Goal: Transaction & Acquisition: Purchase product/service

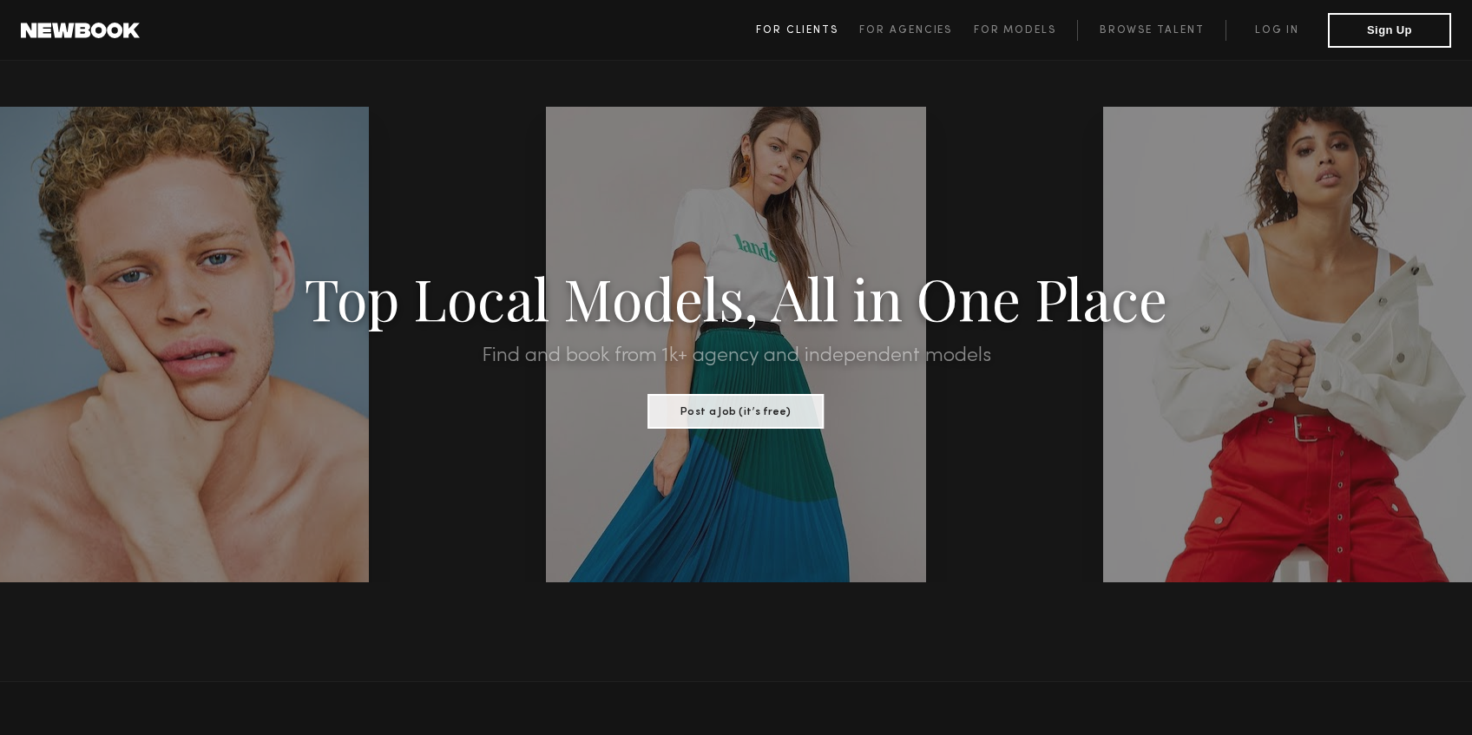
click at [816, 33] on span "For Clients" at bounding box center [797, 30] width 82 height 10
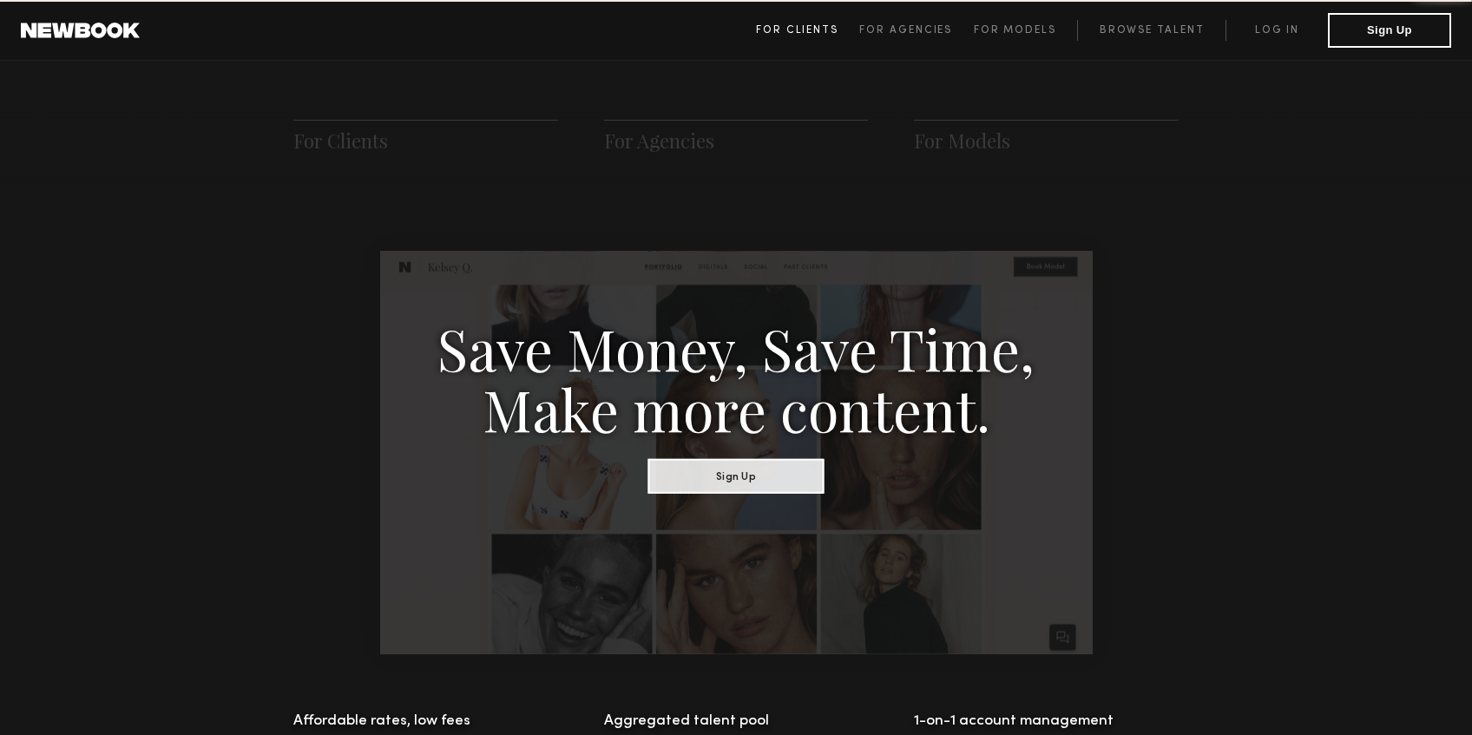
scroll to position [866, 0]
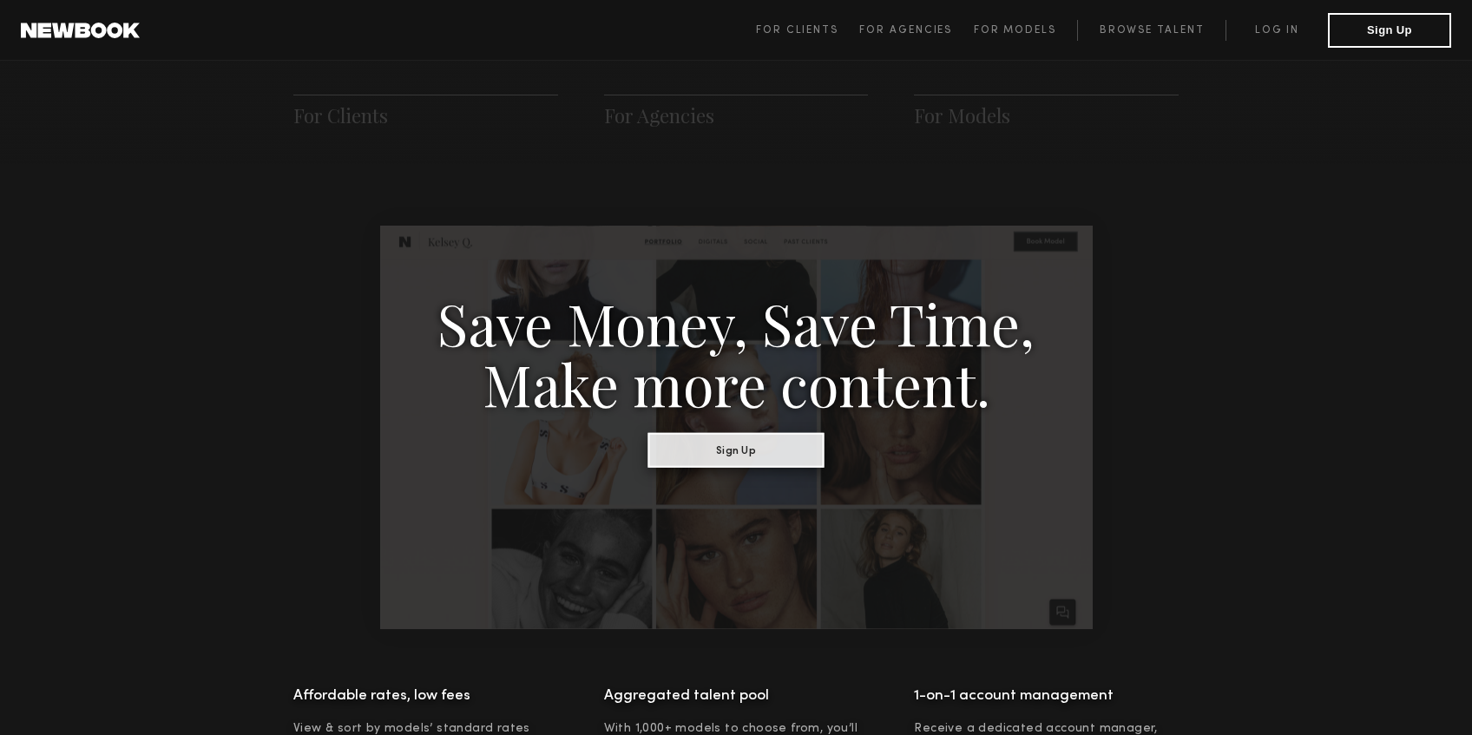
click at [760, 454] on button "Sign Up" at bounding box center [736, 449] width 176 height 35
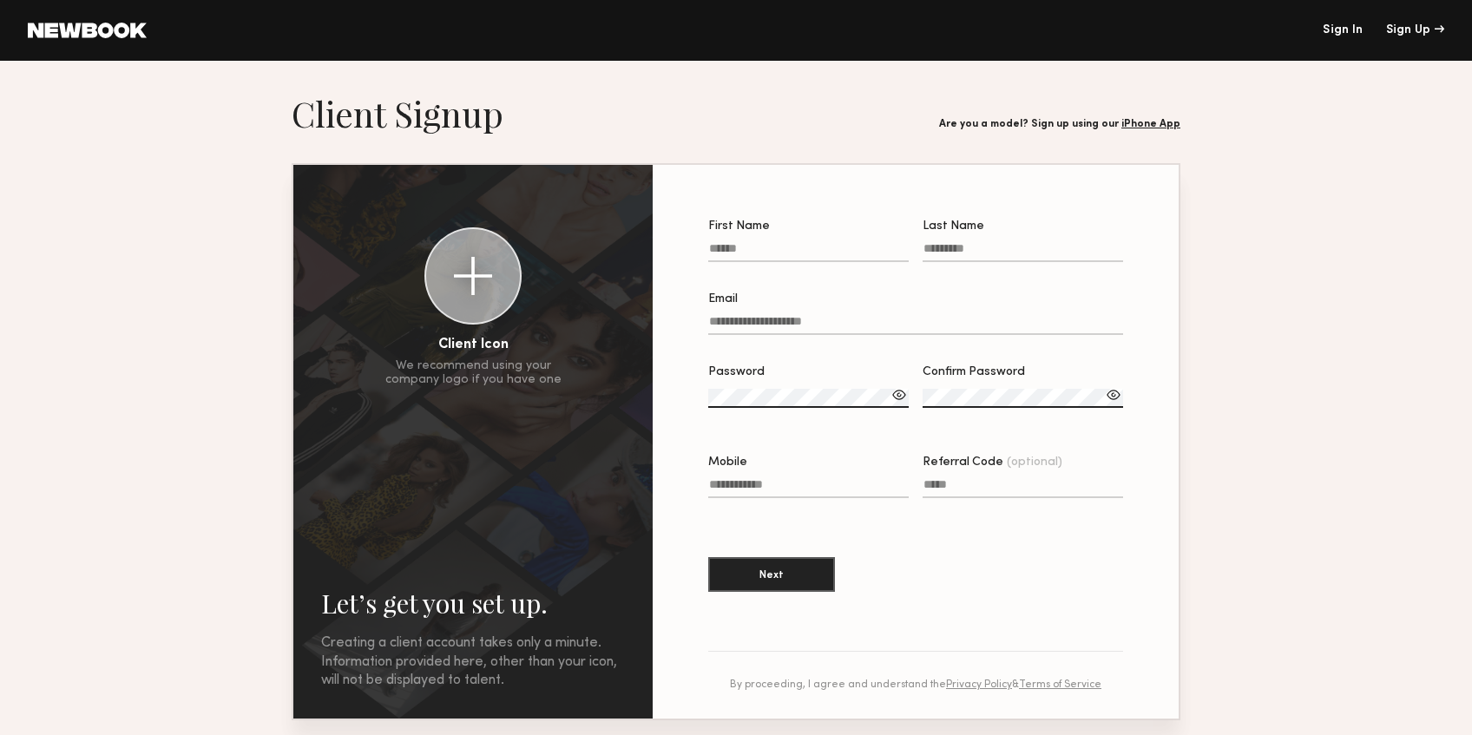
click at [1339, 28] on link "Sign In" at bounding box center [1342, 30] width 40 height 12
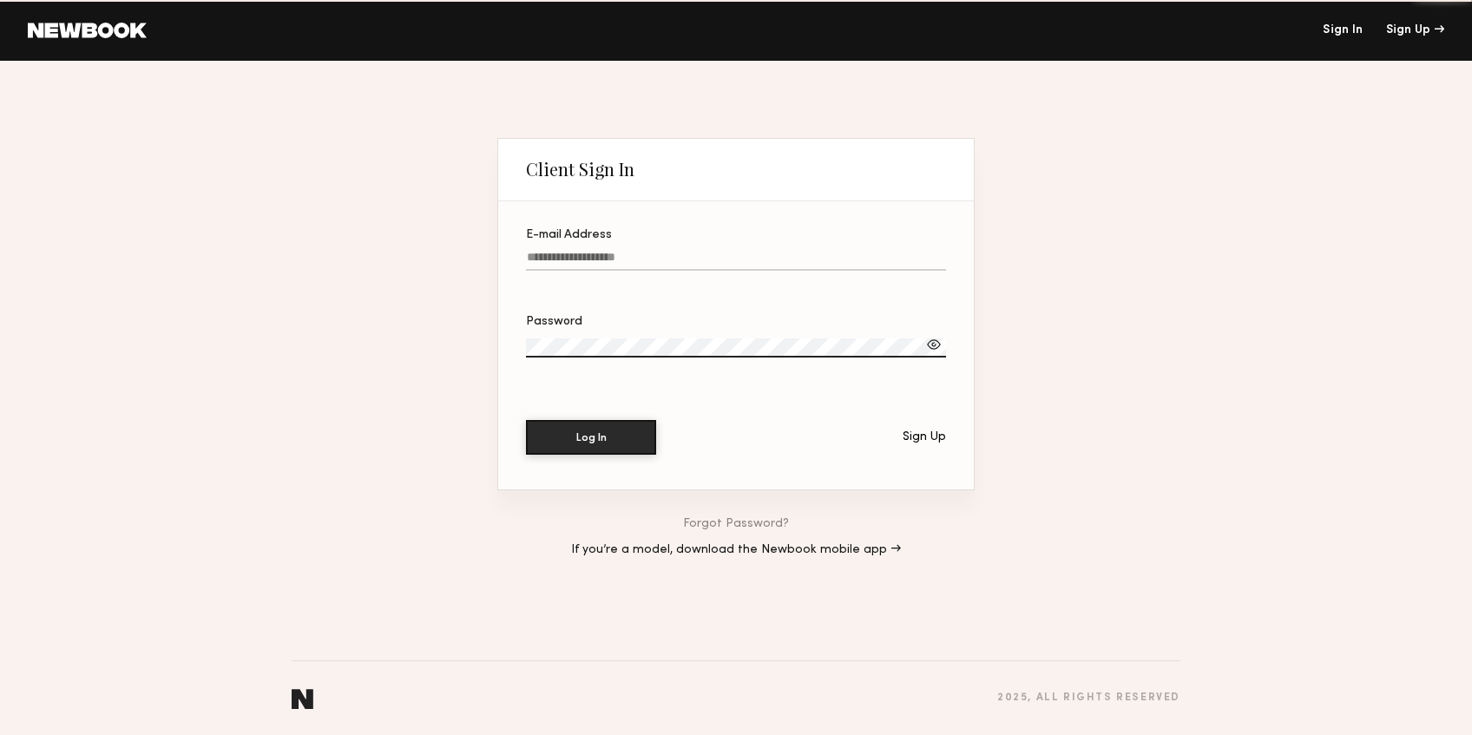
type input "**********"
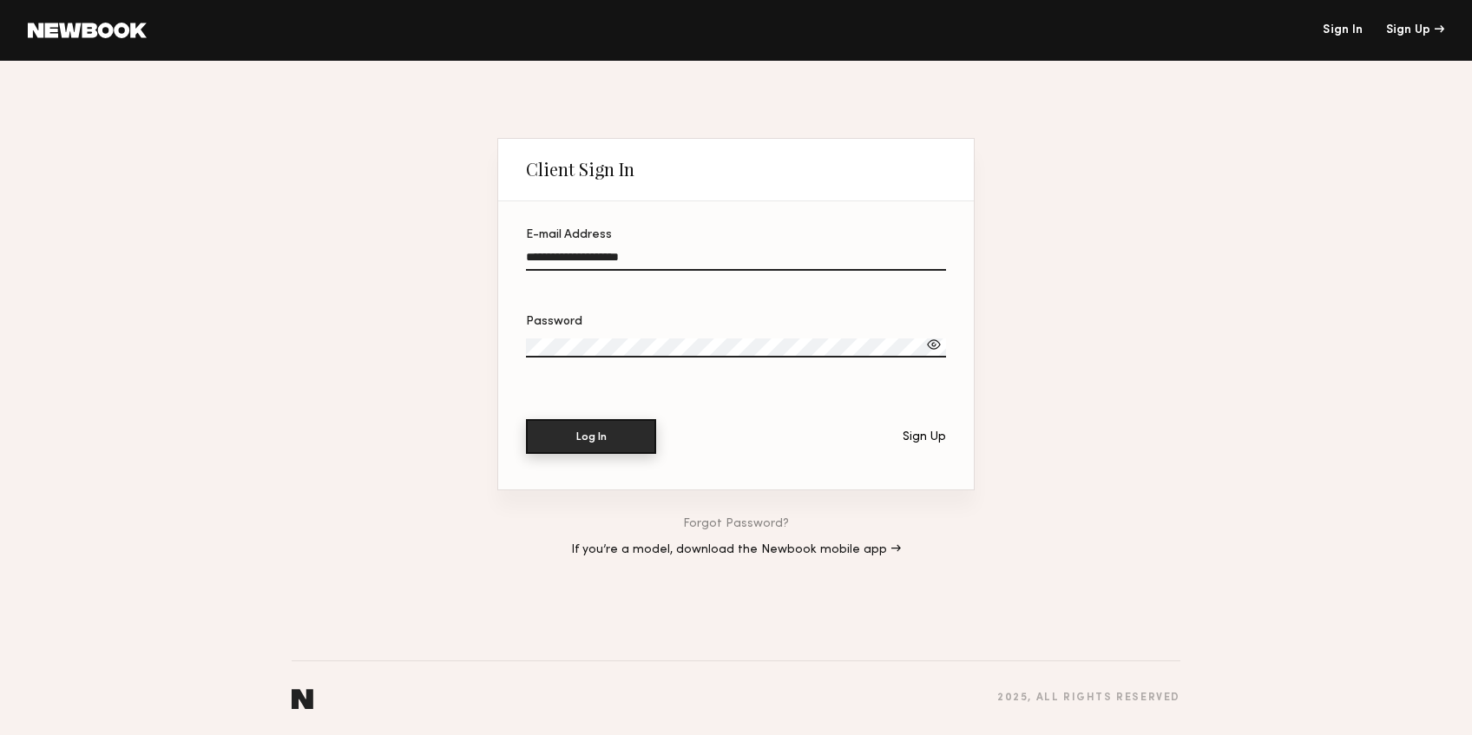
click at [623, 425] on button "Log In" at bounding box center [591, 436] width 130 height 35
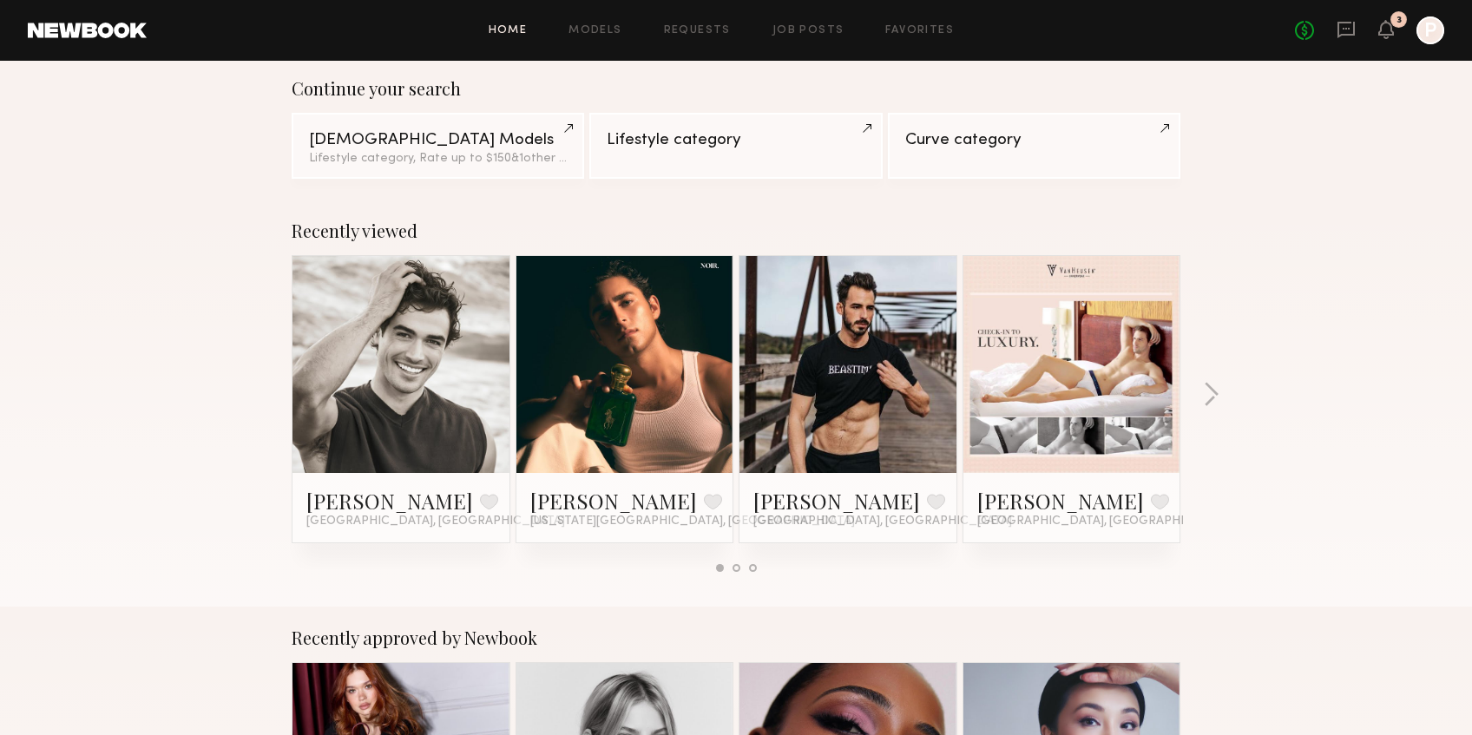
scroll to position [149, 0]
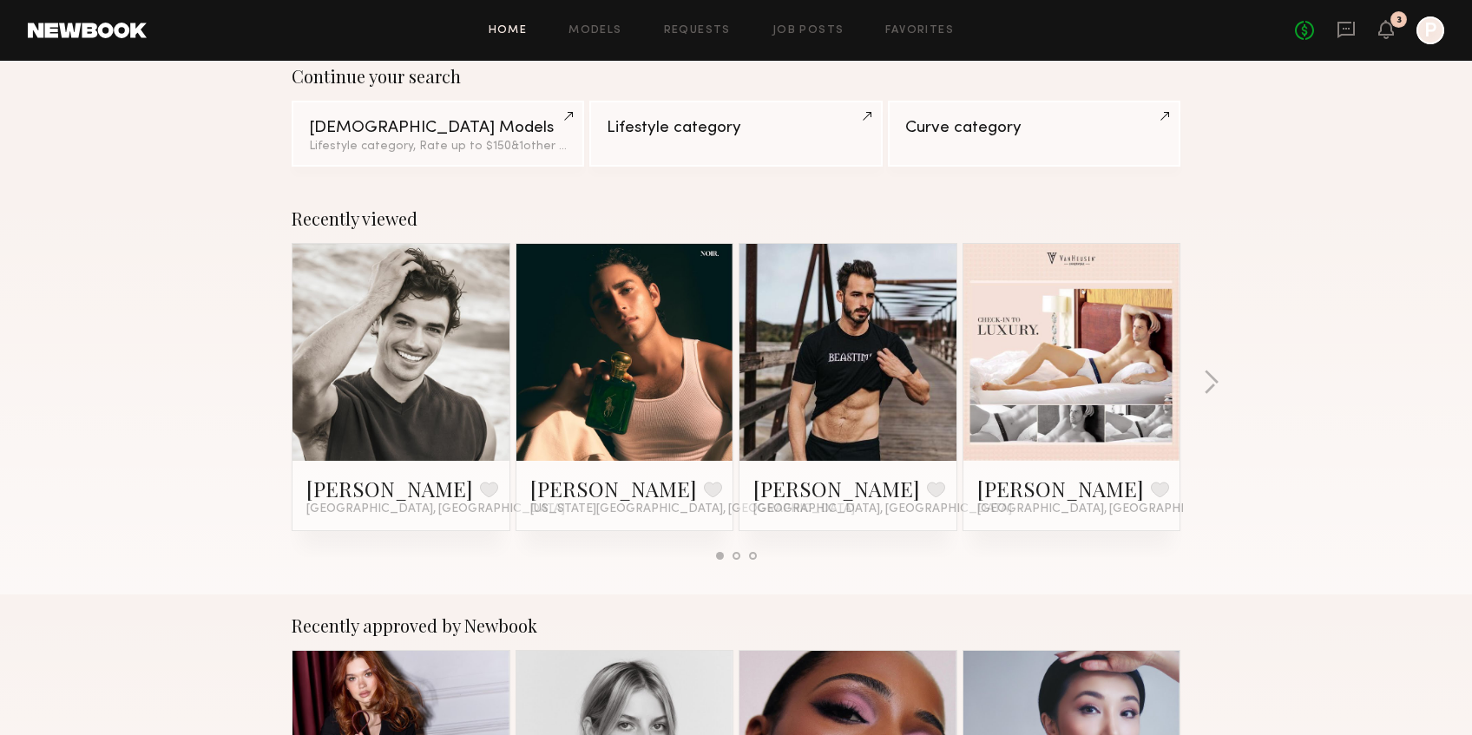
click at [1219, 377] on div "Recently viewed Chase H. Favorite Los Angeles, CA Pablo V. Favorite New York Ci…" at bounding box center [736, 390] width 1472 height 407
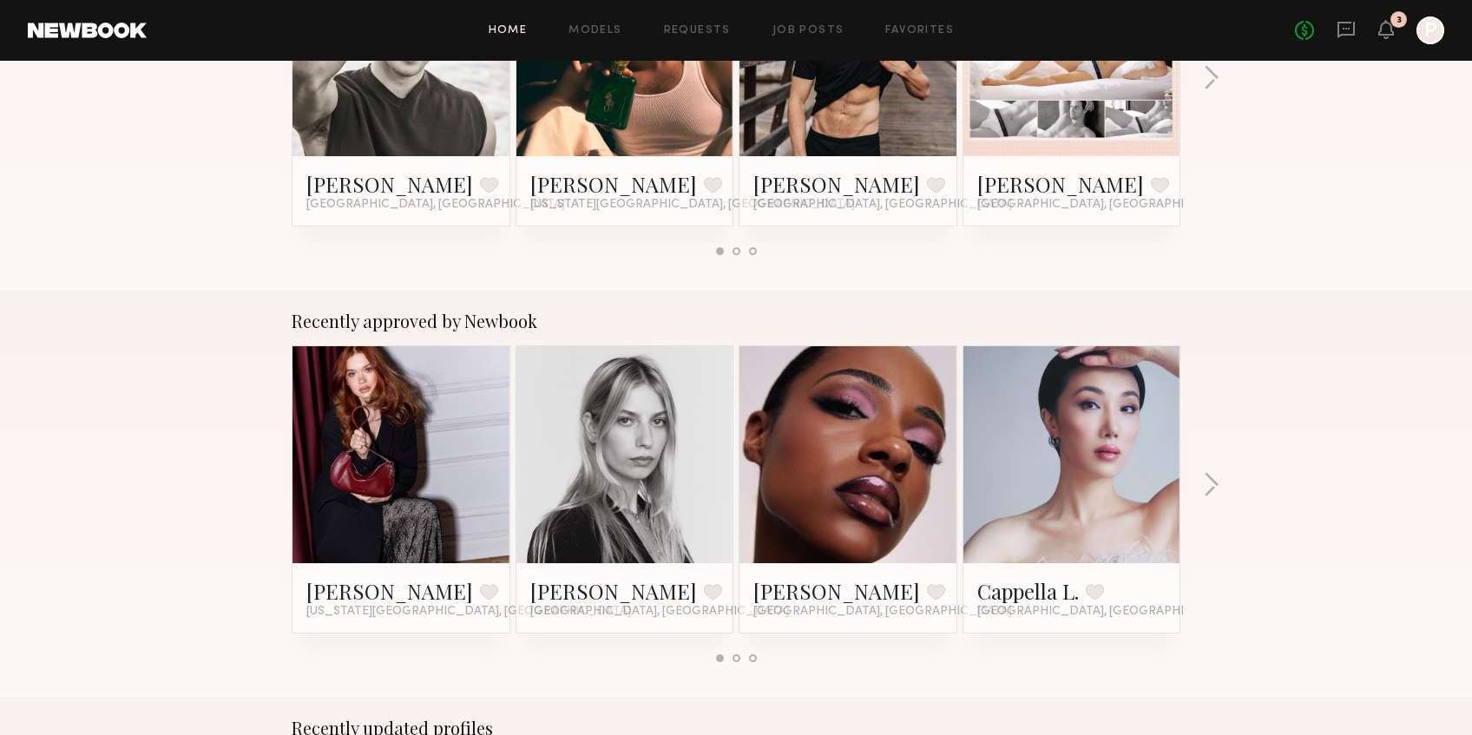
scroll to position [0, 0]
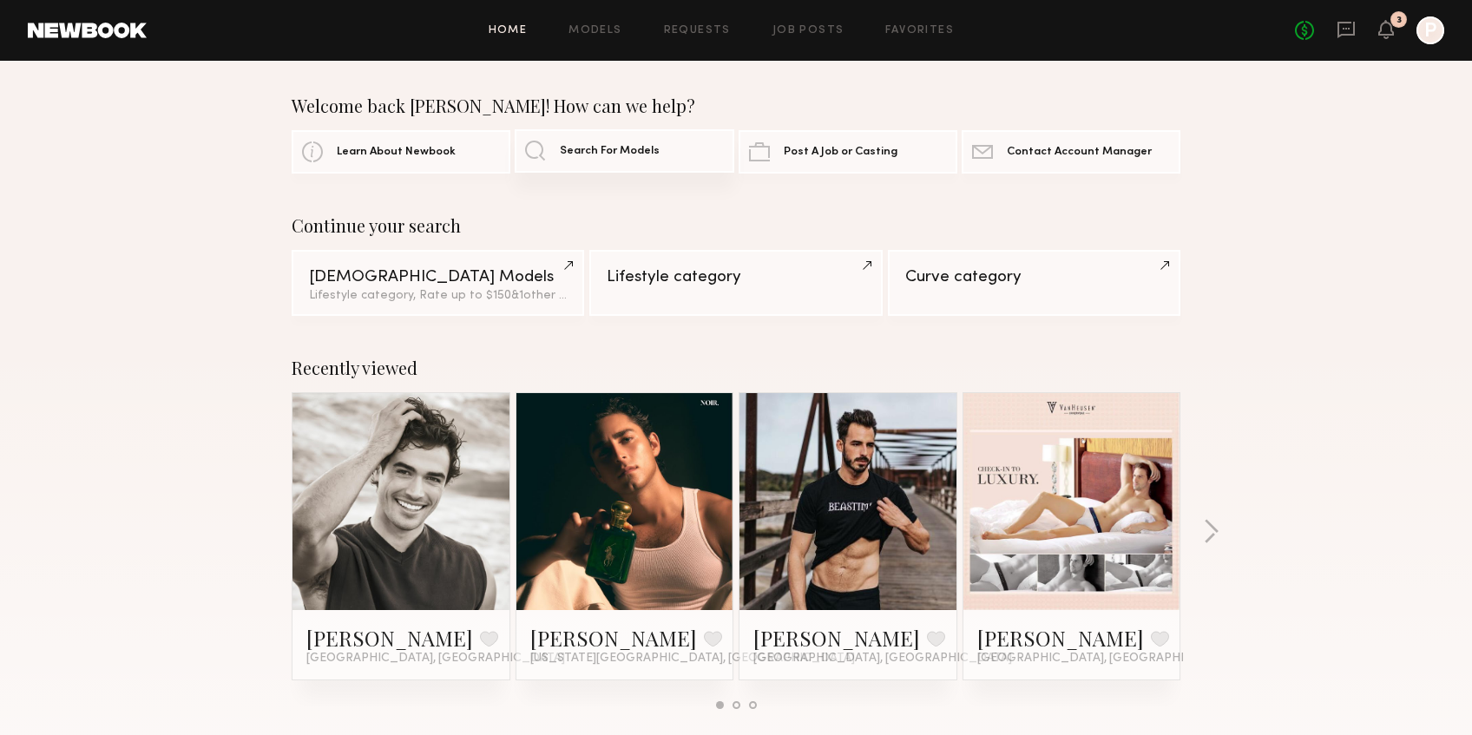
click at [642, 154] on span "Search For Models" at bounding box center [610, 151] width 100 height 11
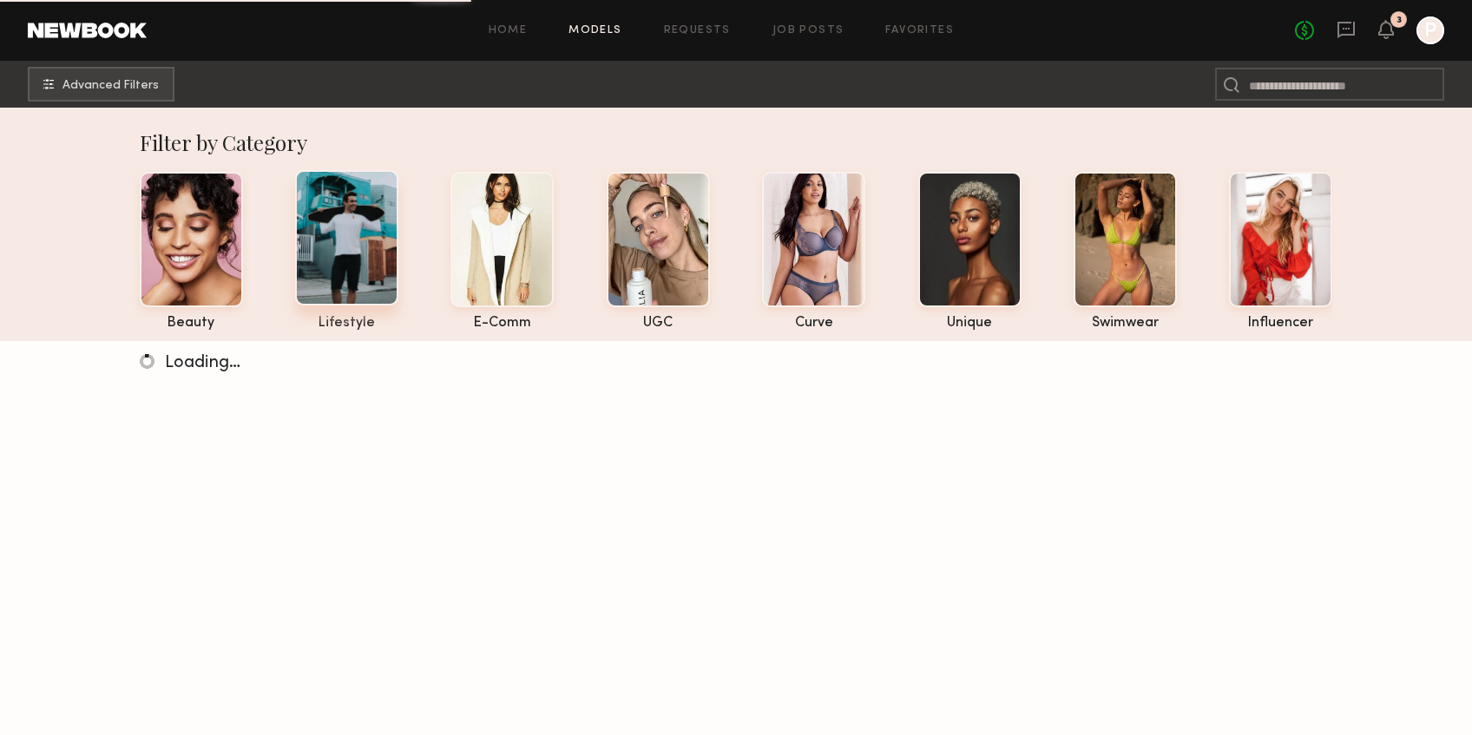
click at [356, 238] on div at bounding box center [346, 237] width 103 height 135
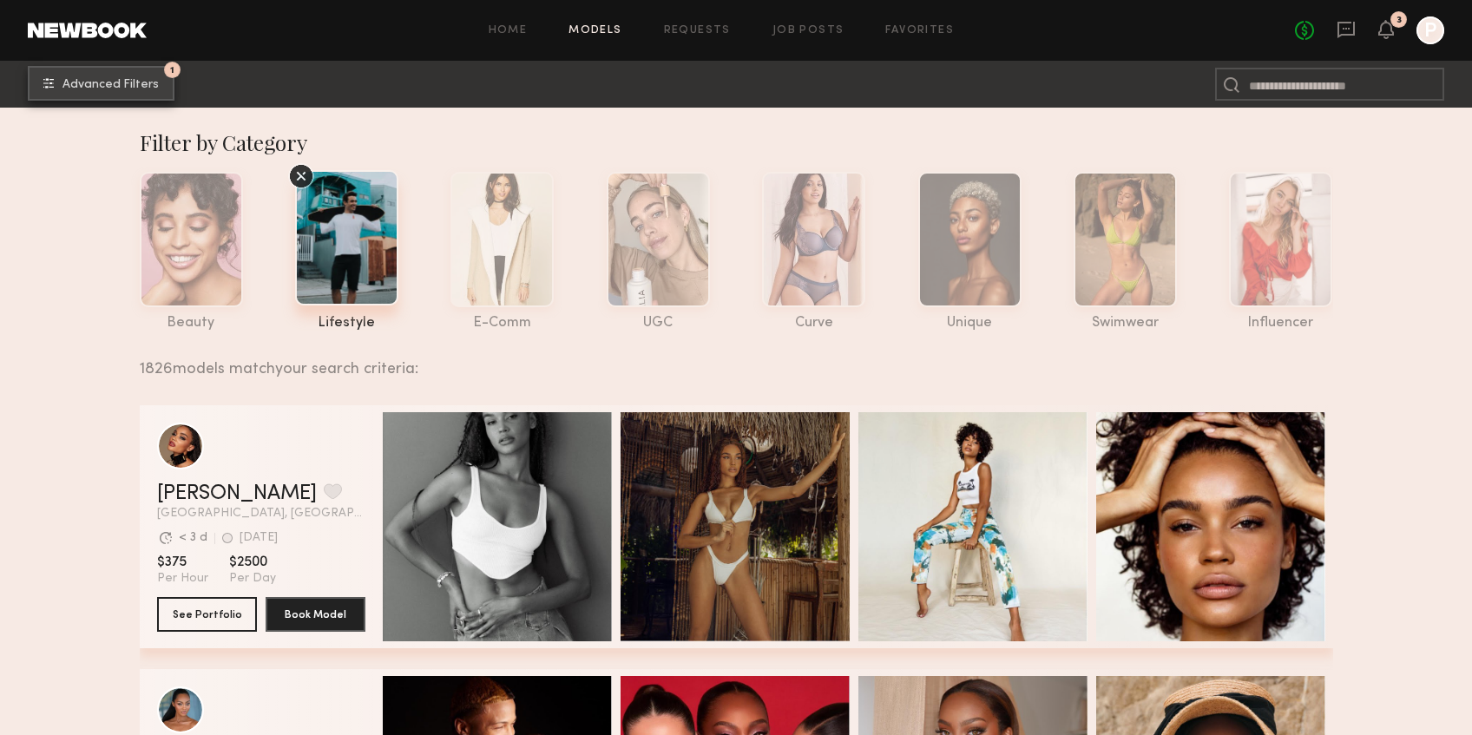
click at [138, 72] on button "1 Advanced Filters" at bounding box center [101, 83] width 147 height 35
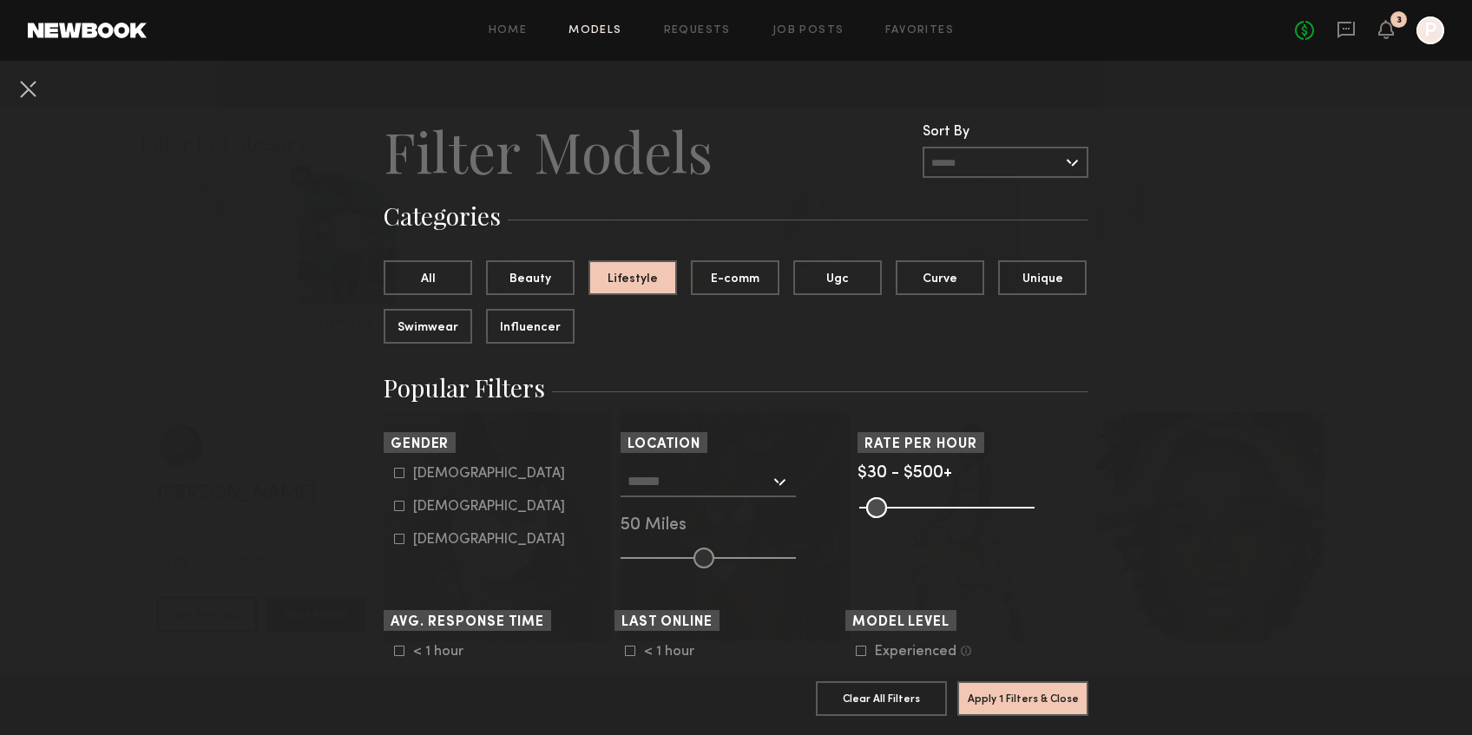
click at [395, 477] on icon at bounding box center [399, 473] width 10 height 10
type input "*"
click at [1018, 698] on button "Apply 2 Filters & Close" at bounding box center [1022, 697] width 131 height 35
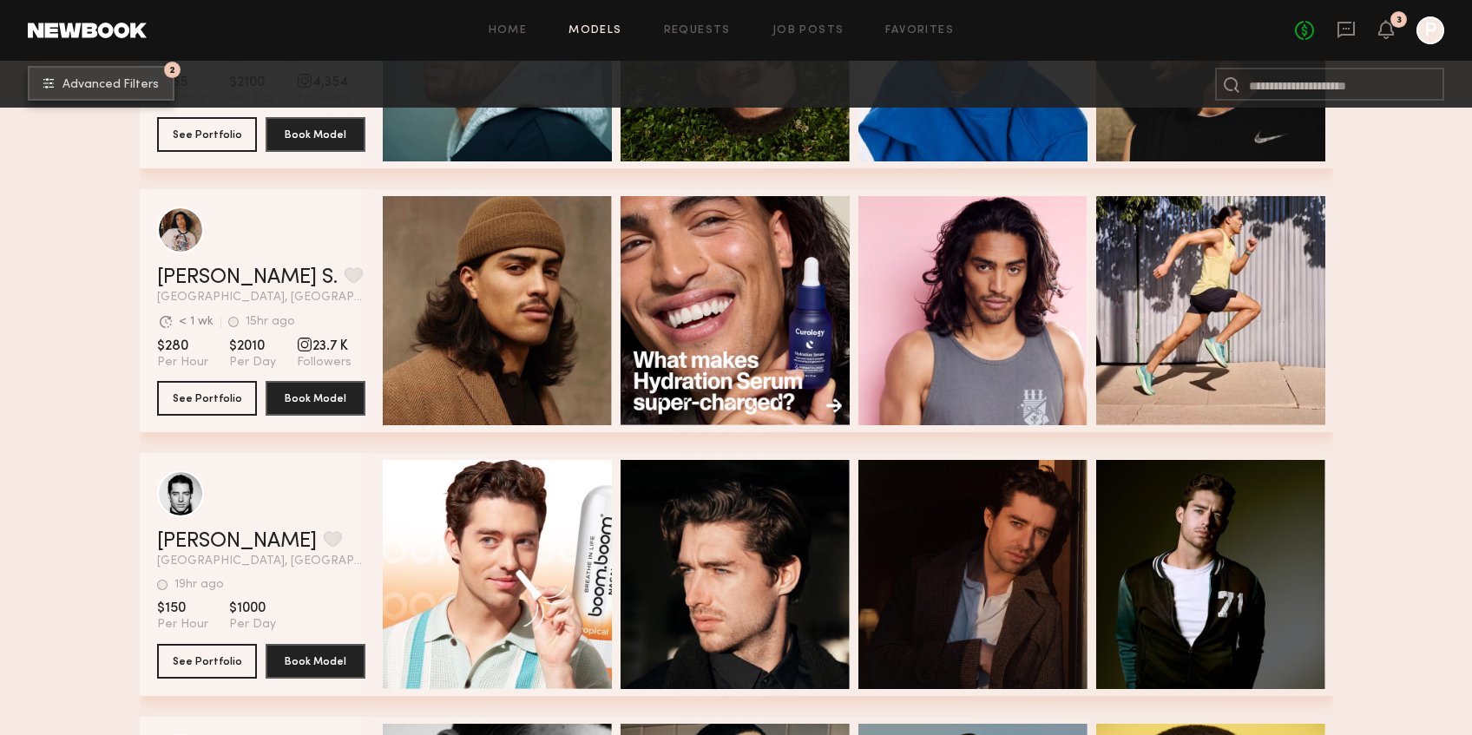
scroll to position [1536, 0]
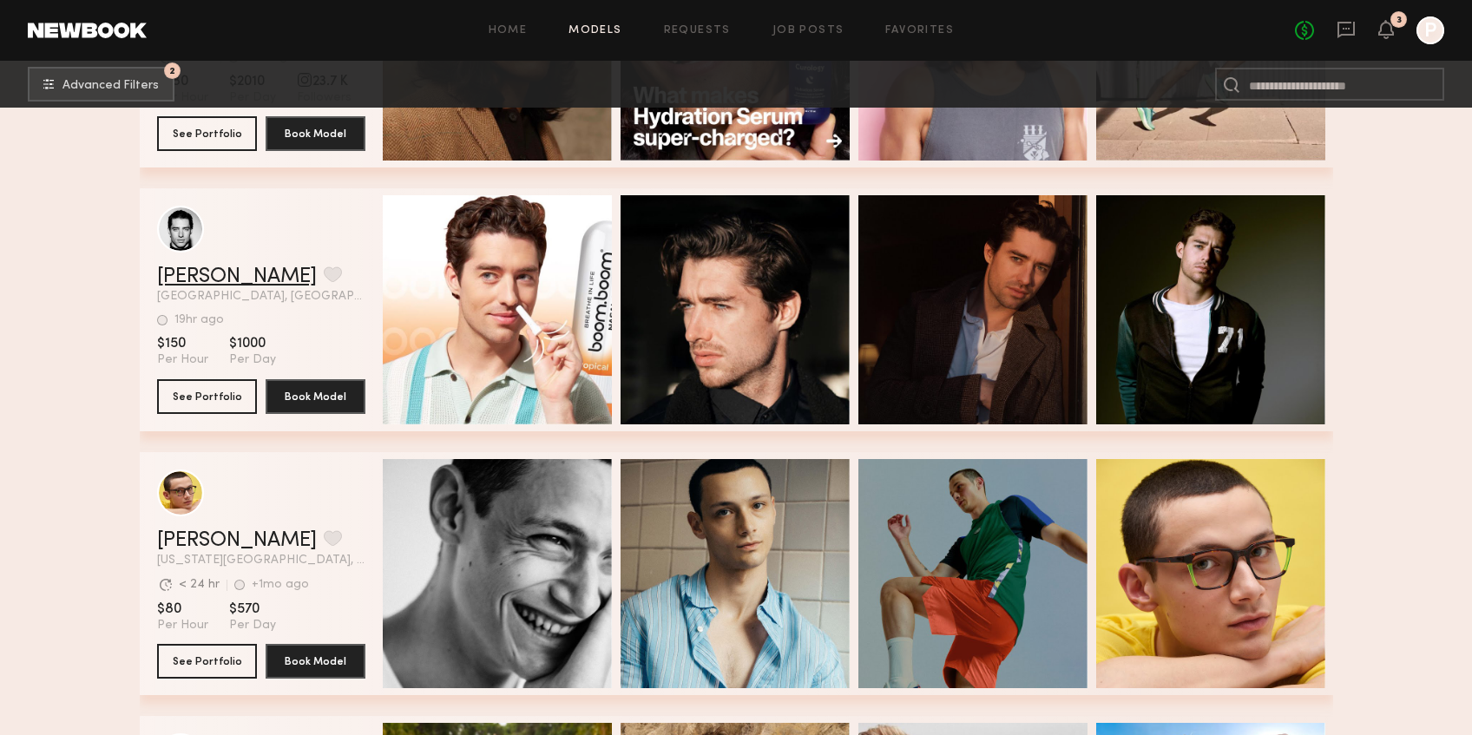
click at [198, 270] on link "[PERSON_NAME]" at bounding box center [237, 276] width 160 height 21
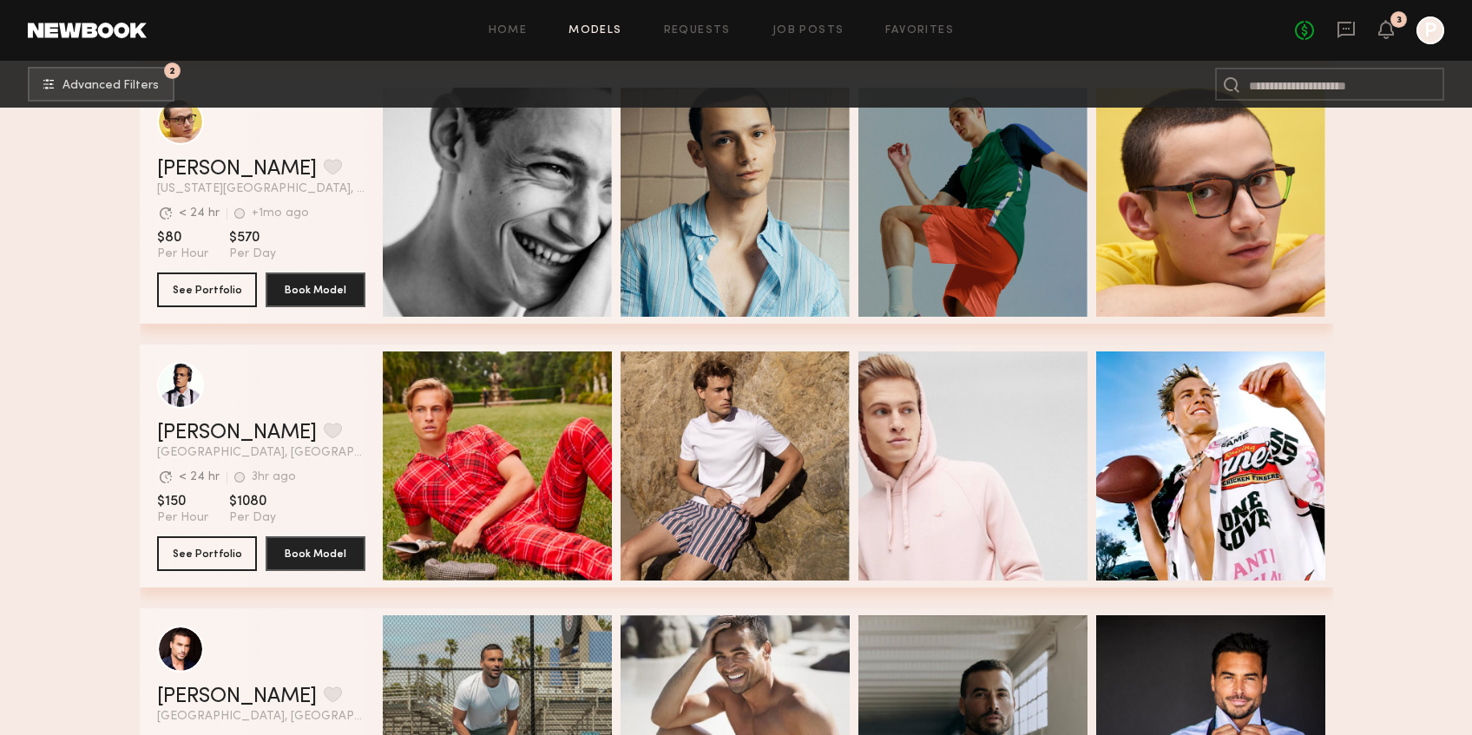
scroll to position [0, 0]
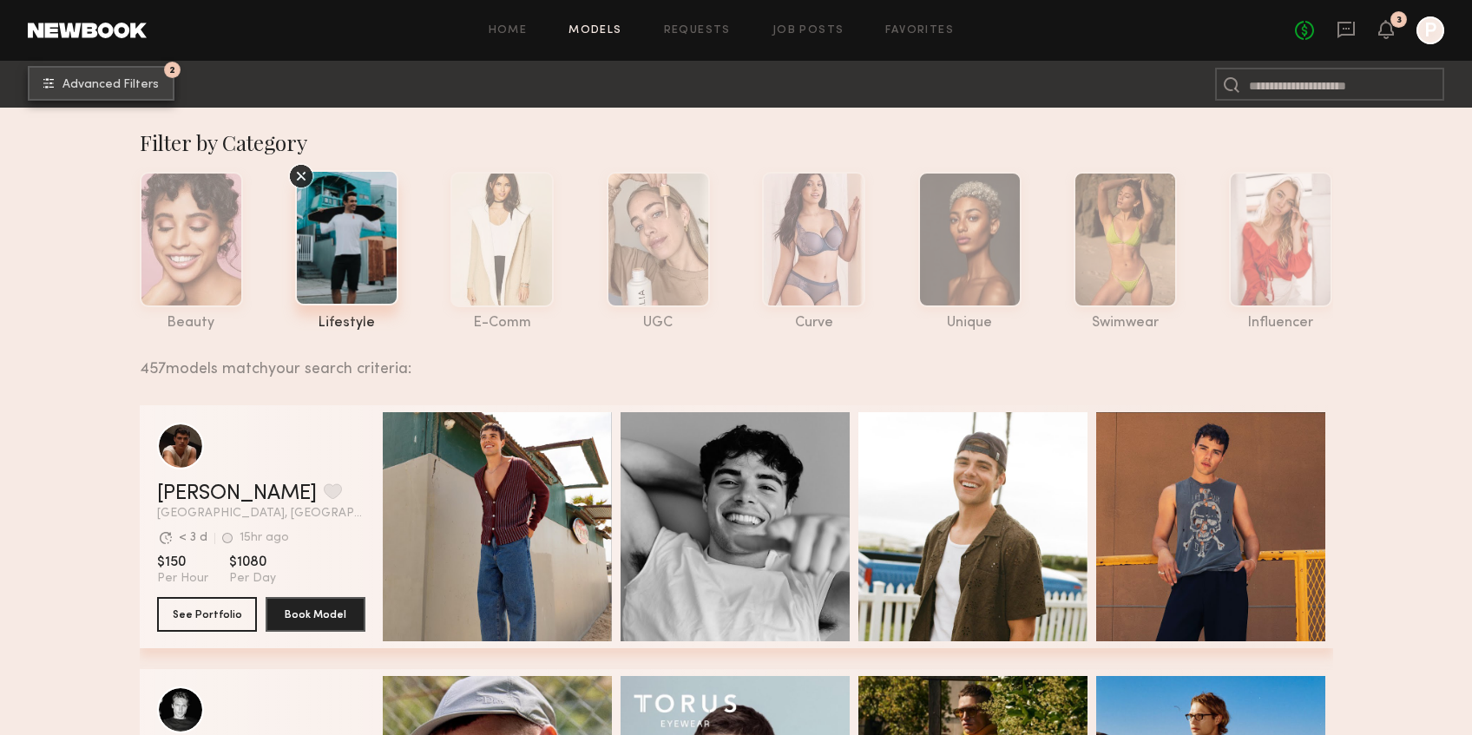
click at [108, 77] on button "2 Advanced Filters" at bounding box center [101, 83] width 147 height 35
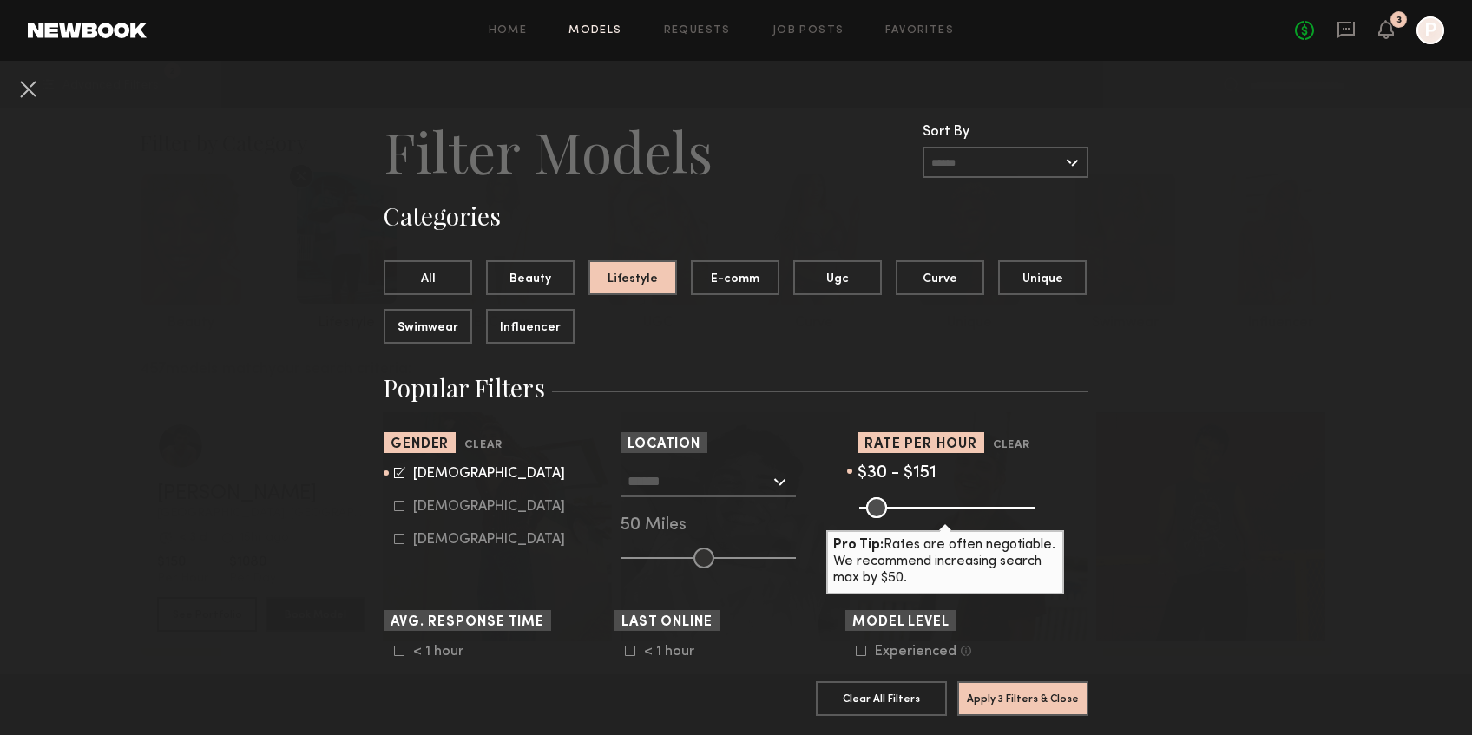
drag, startPoint x: 1028, startPoint y: 504, endPoint x: 908, endPoint y: 507, distance: 119.8
type input "***"
click at [908, 507] on input "range" at bounding box center [946, 507] width 175 height 21
click at [1006, 696] on button "Apply 3 Filters & Close" at bounding box center [1022, 697] width 131 height 35
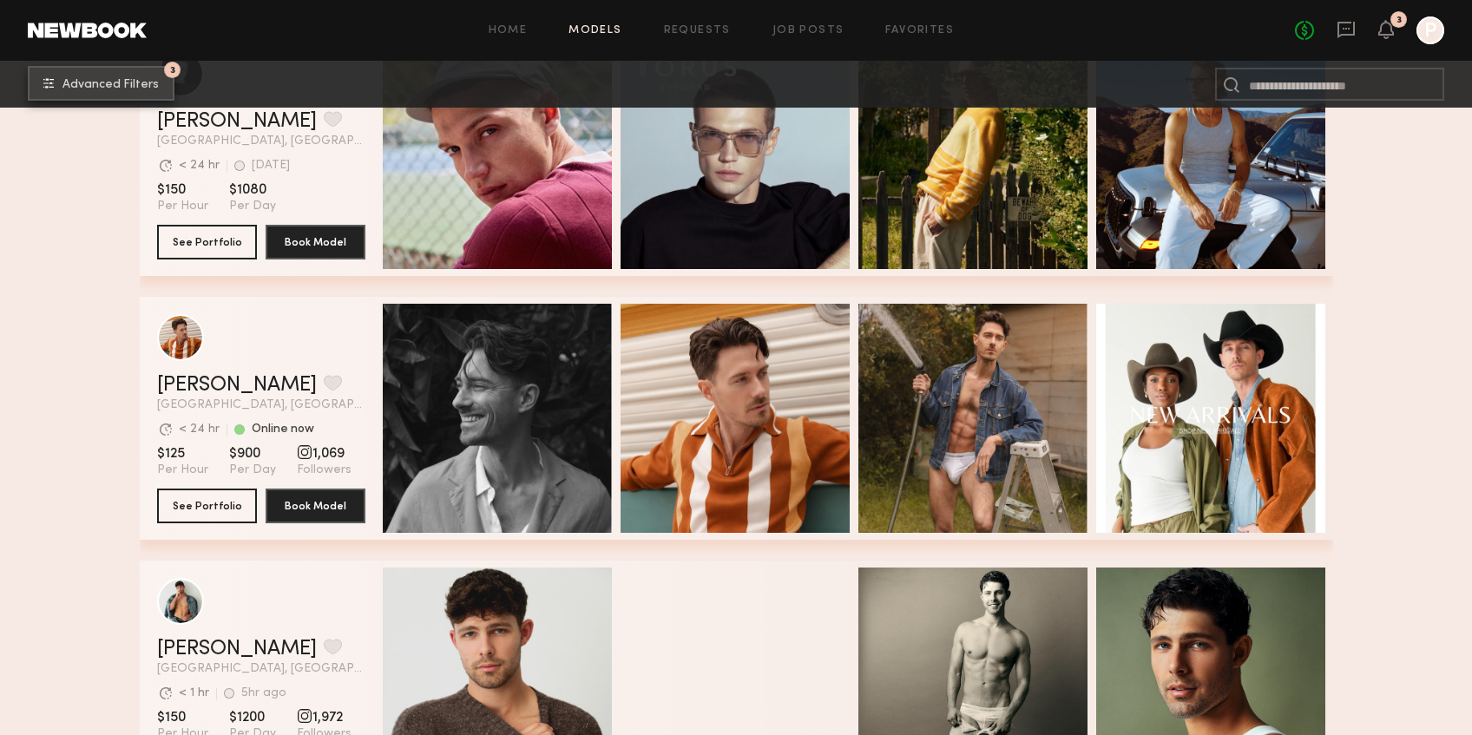
scroll to position [6634, 0]
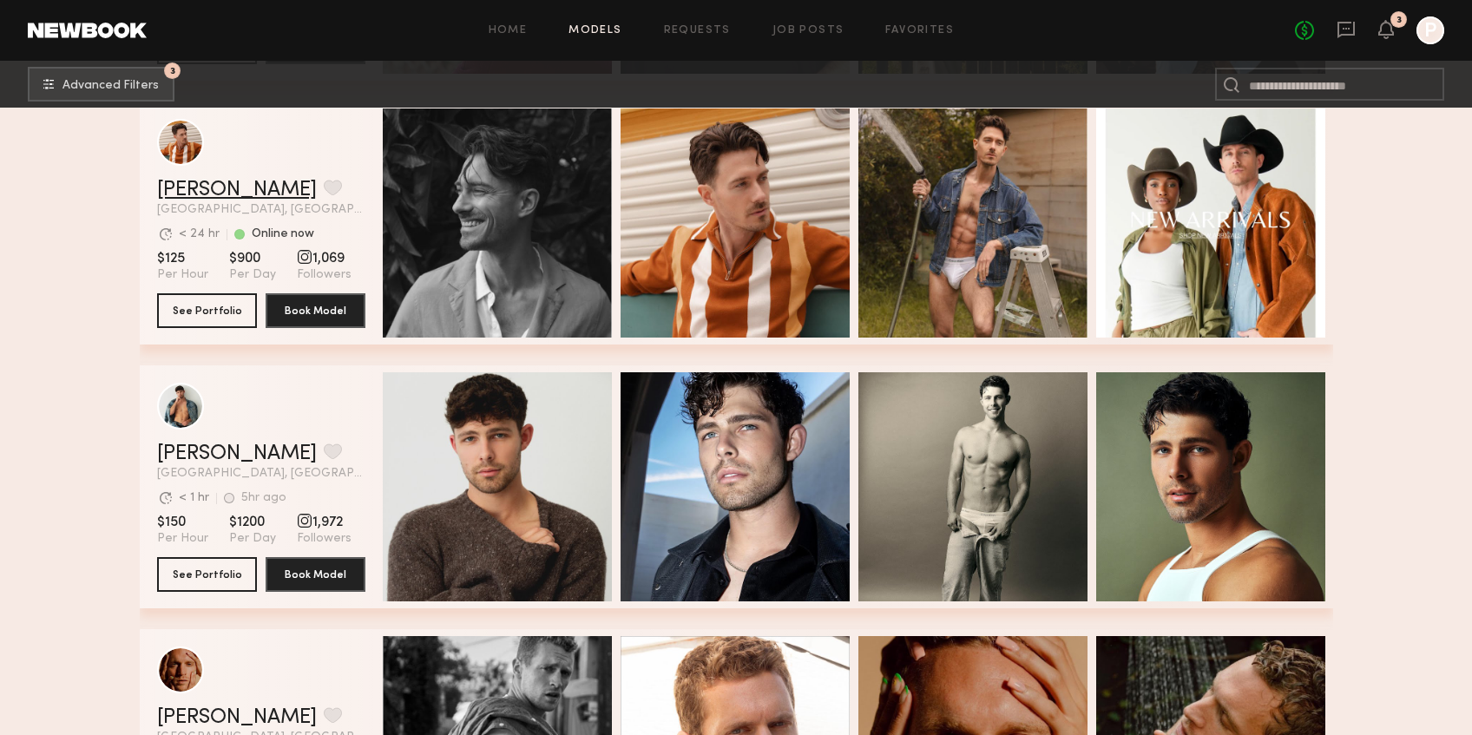
click at [206, 199] on link "Trey N." at bounding box center [237, 190] width 160 height 21
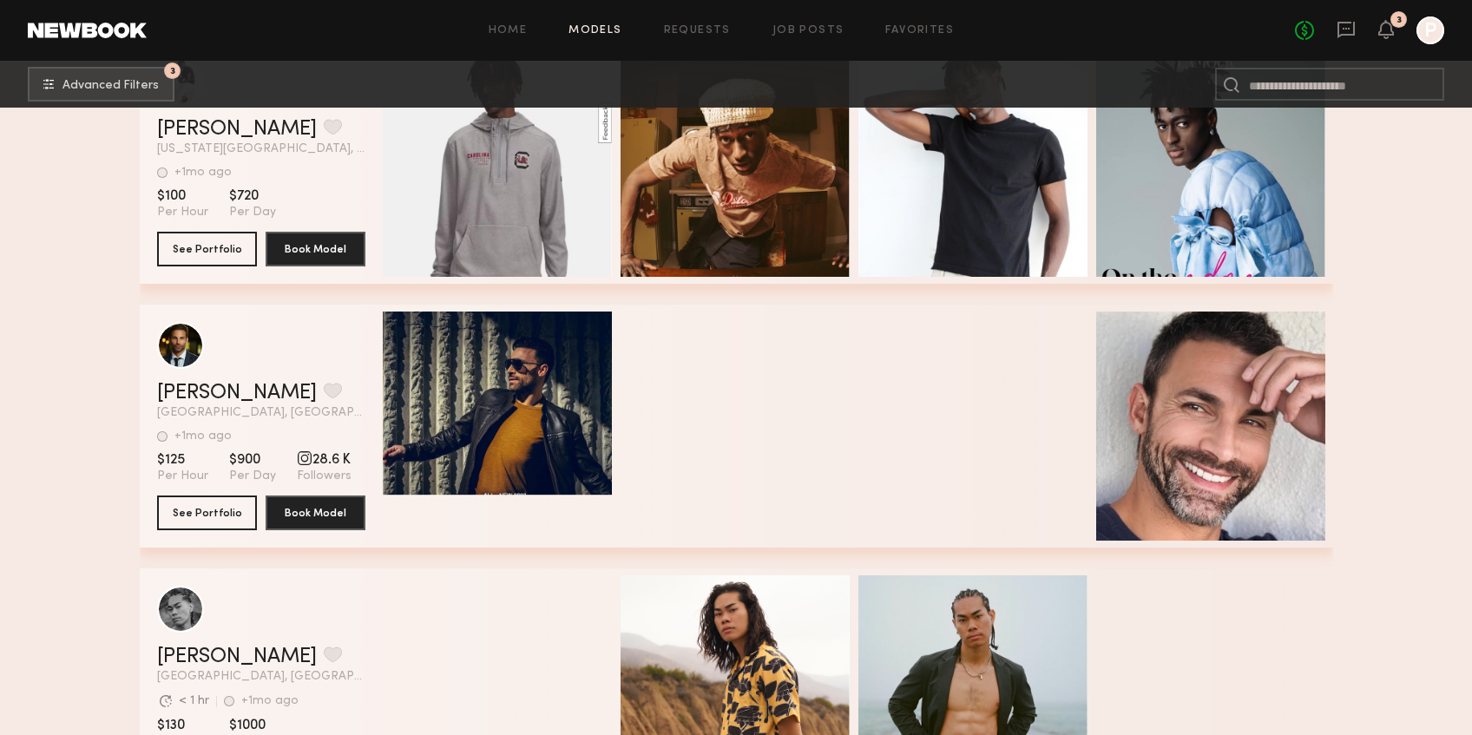
scroll to position [14523, 0]
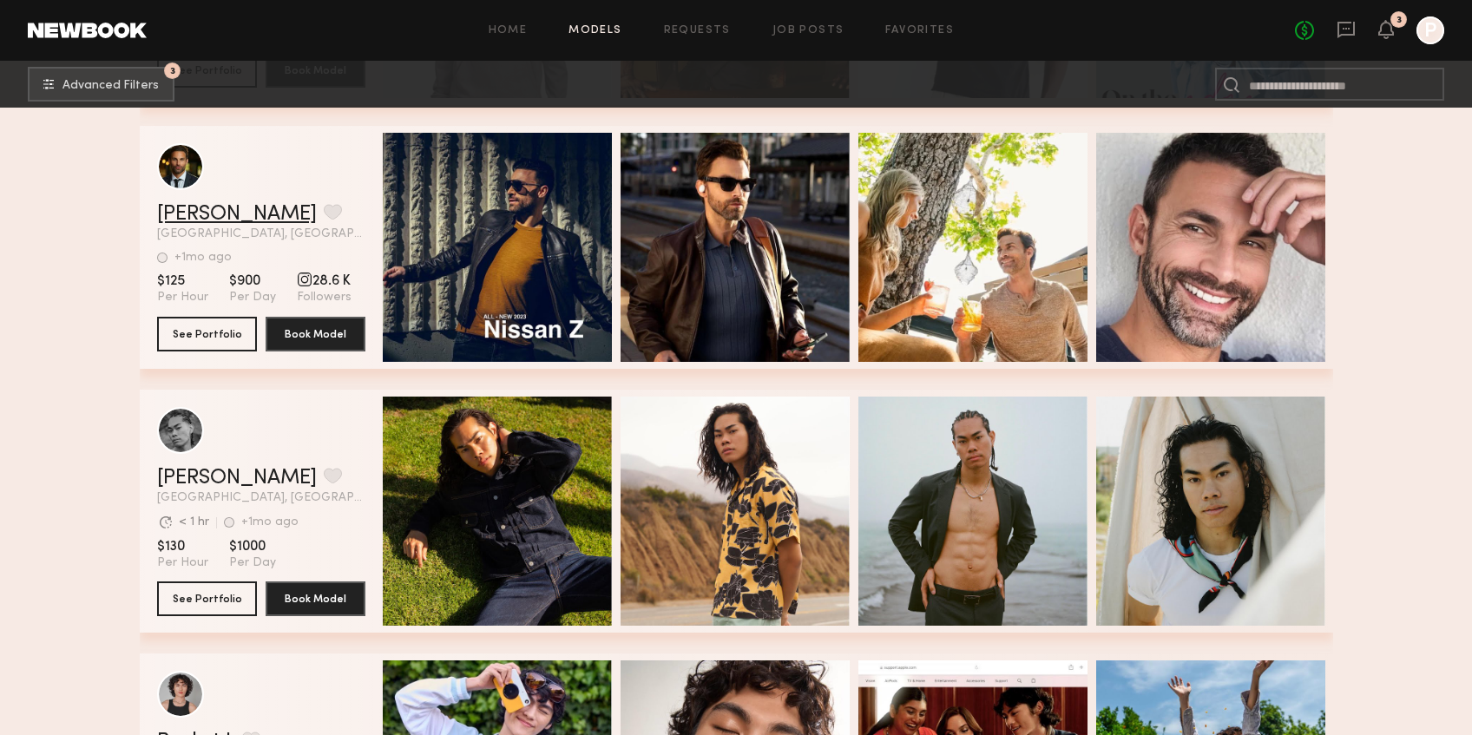
click at [185, 212] on link "[PERSON_NAME]" at bounding box center [237, 214] width 160 height 21
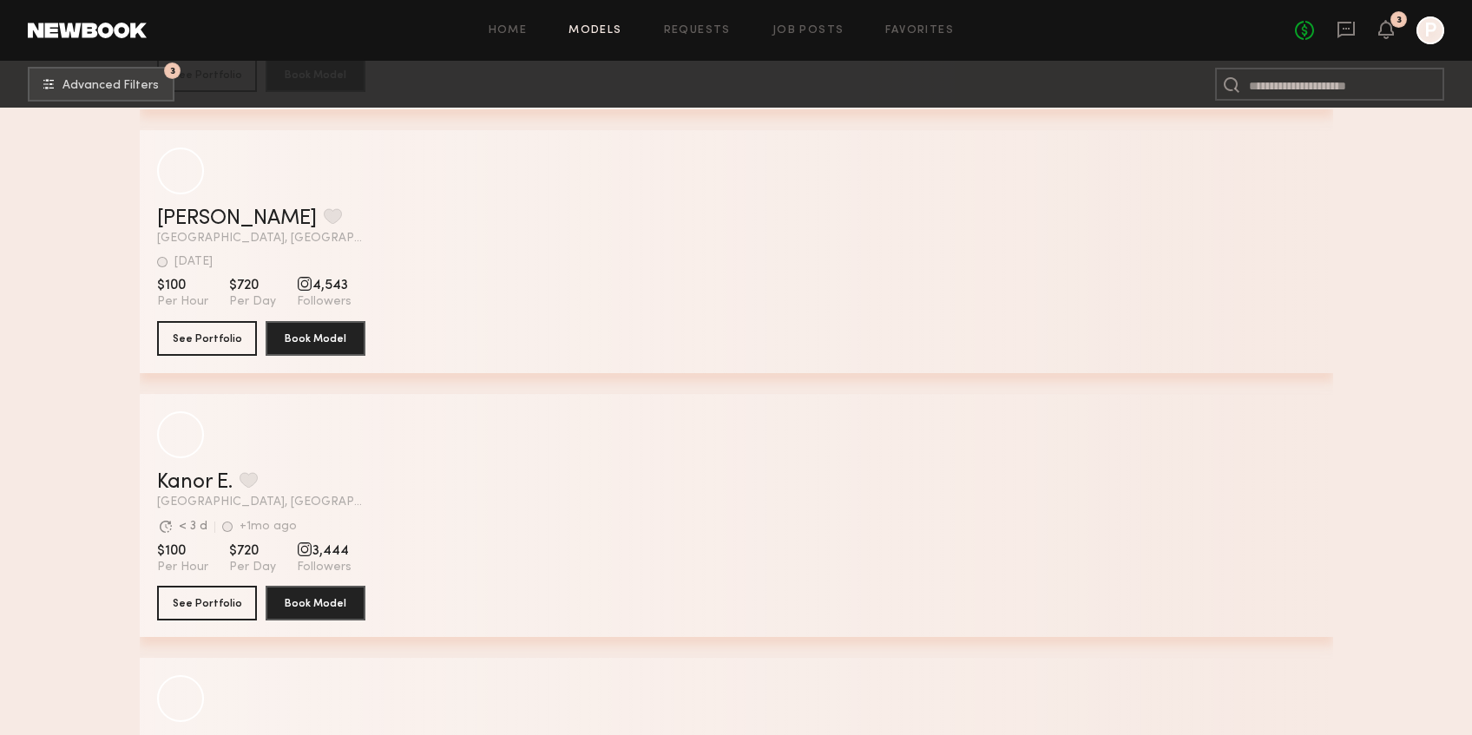
scroll to position [25661, 0]
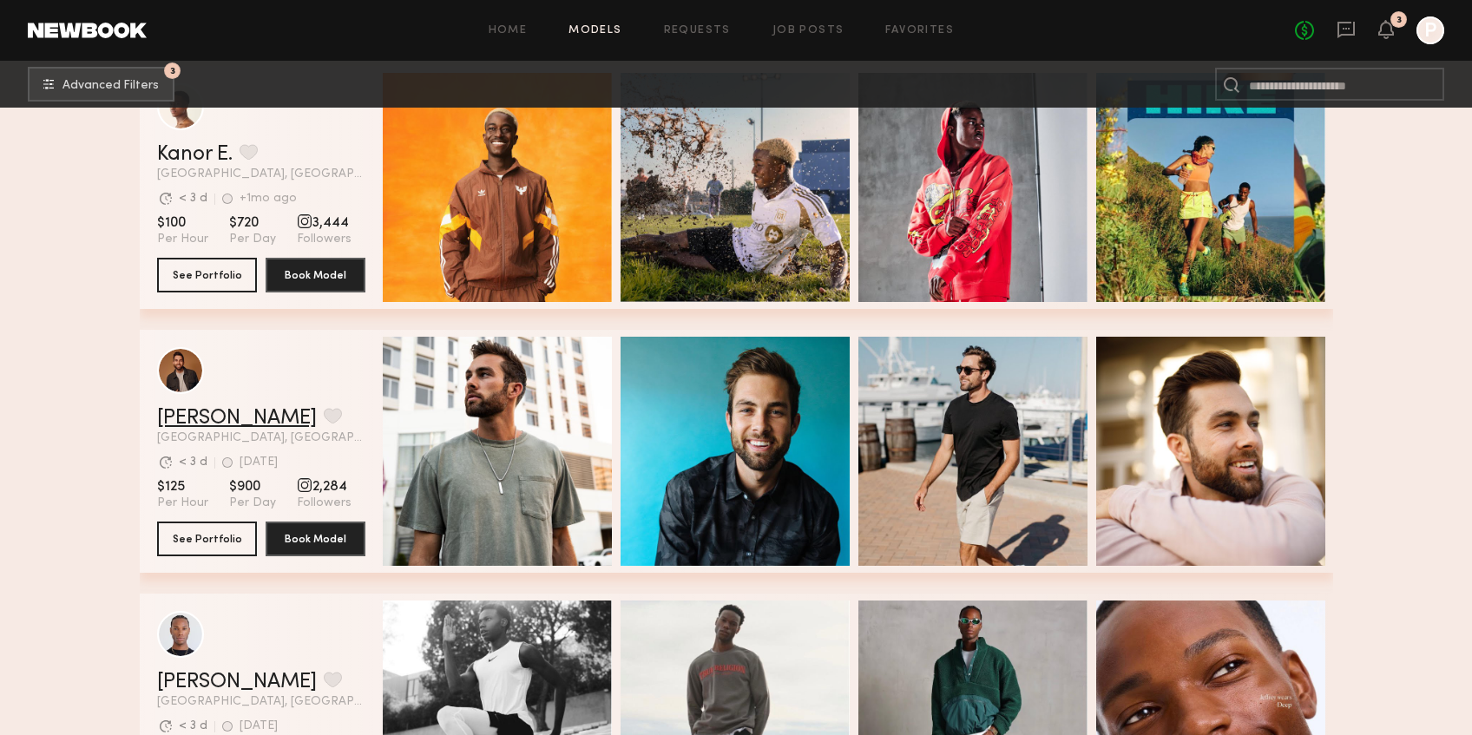
click at [237, 413] on link "Brandon M." at bounding box center [237, 418] width 160 height 21
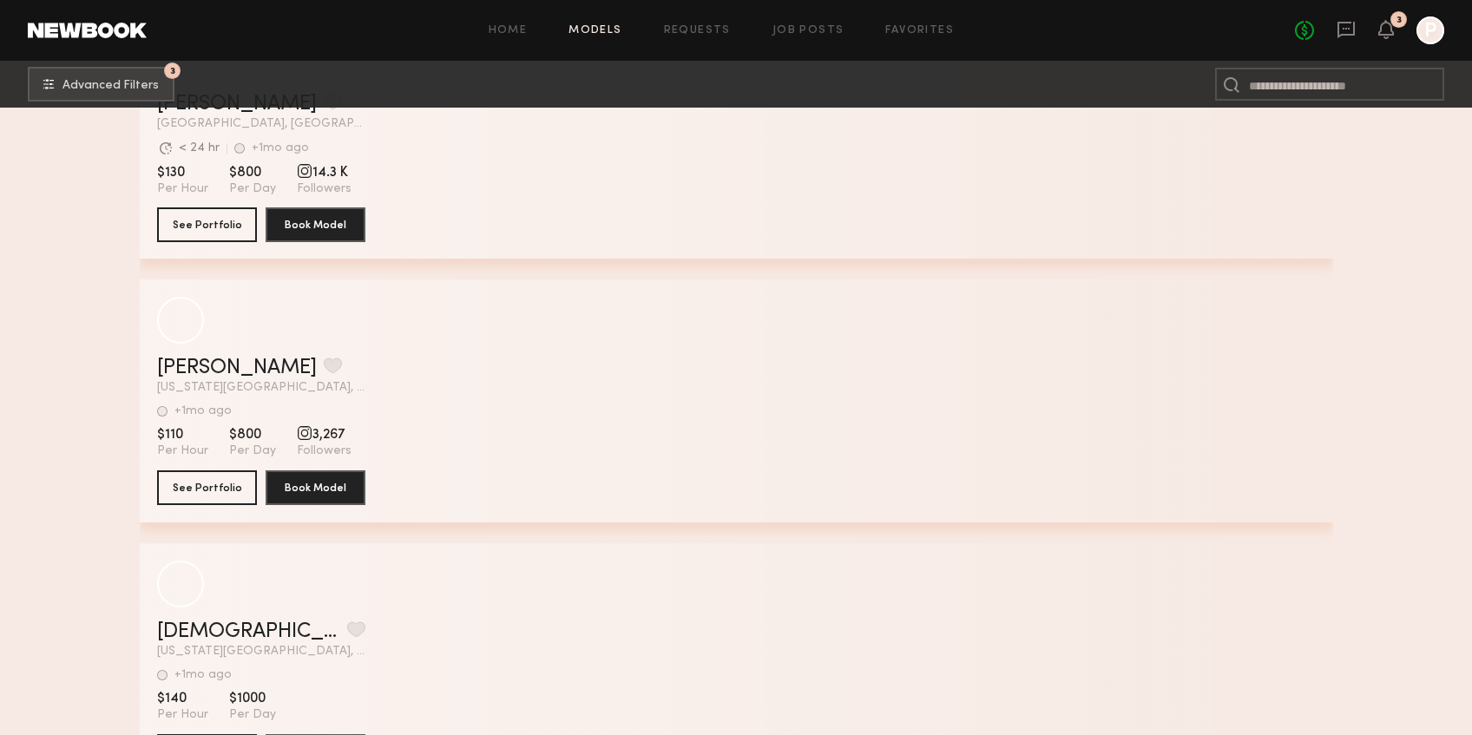
scroll to position [33622, 0]
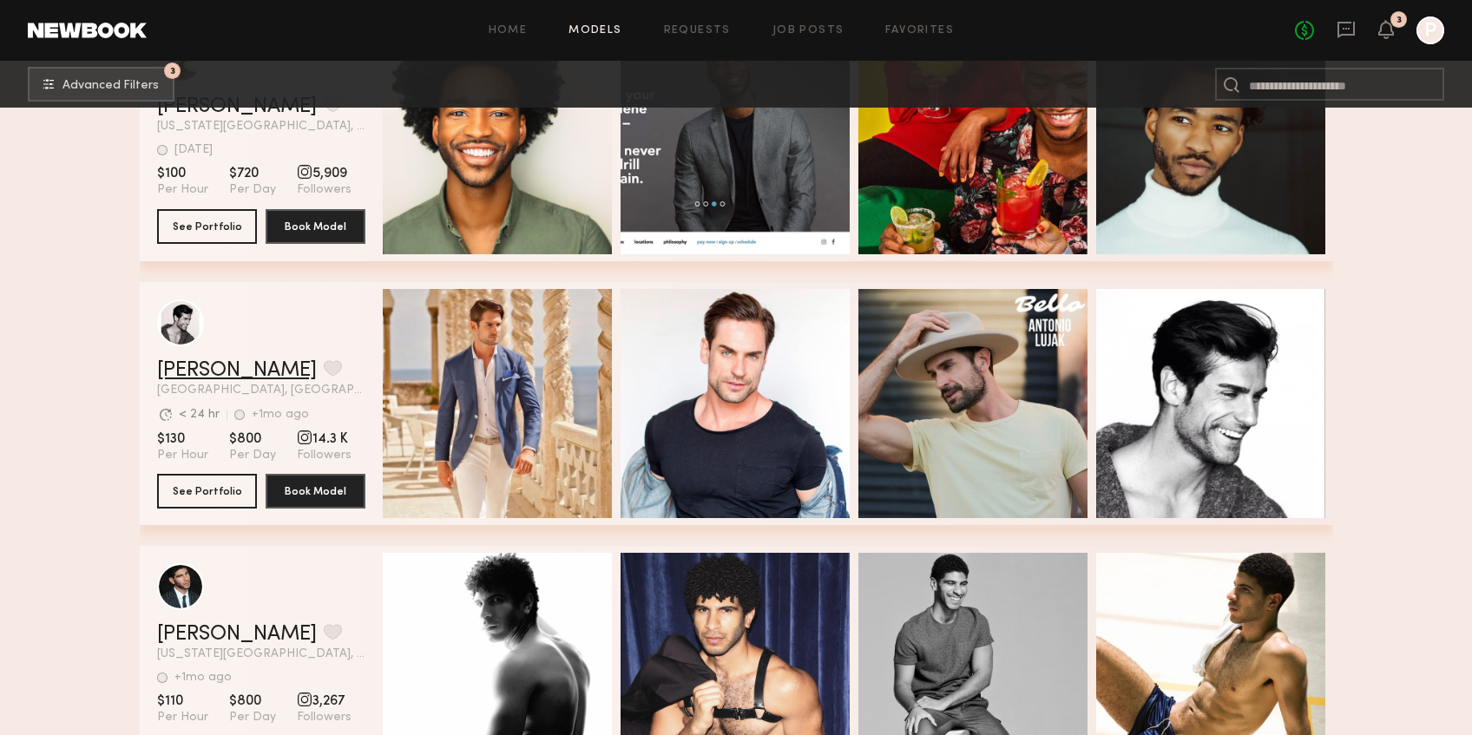
click at [216, 363] on link "Antonio L." at bounding box center [237, 370] width 160 height 21
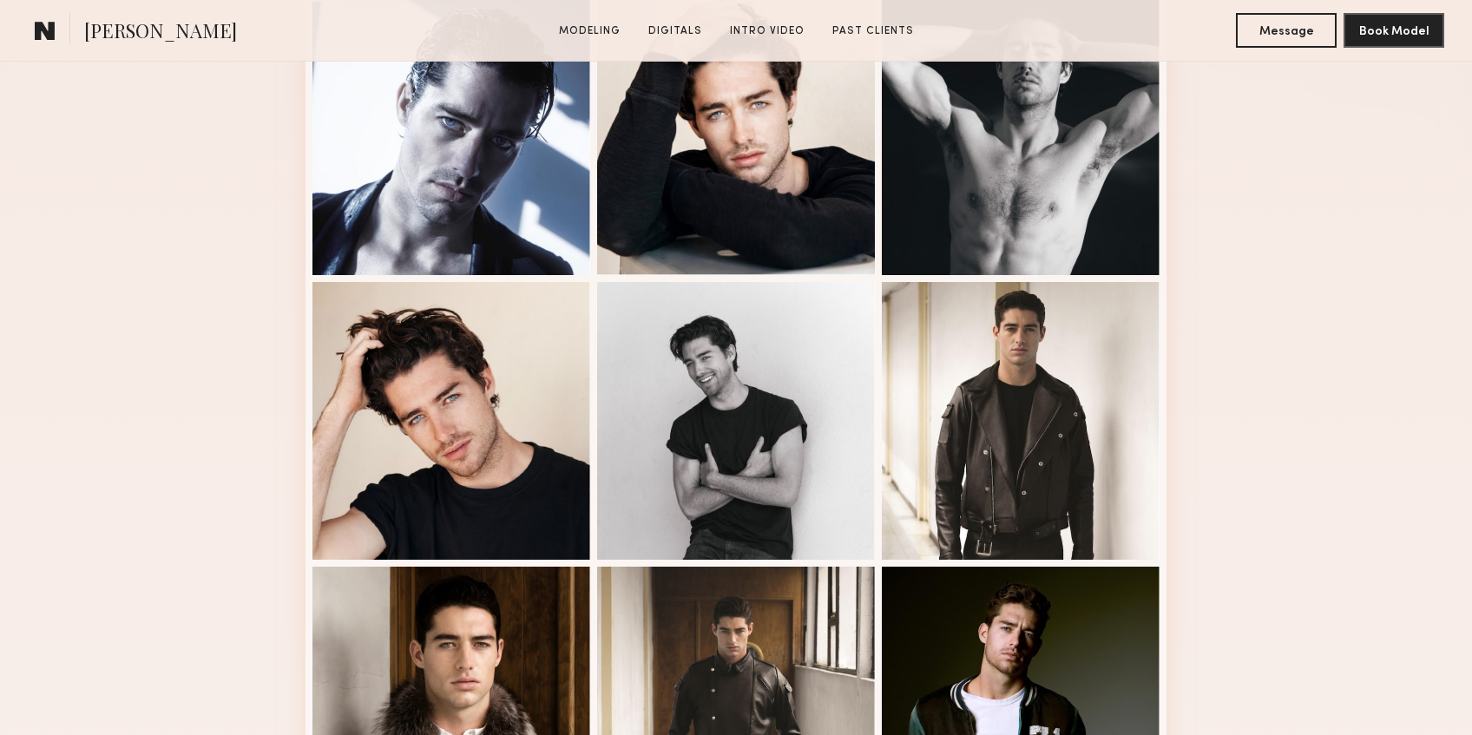
scroll to position [682, 0]
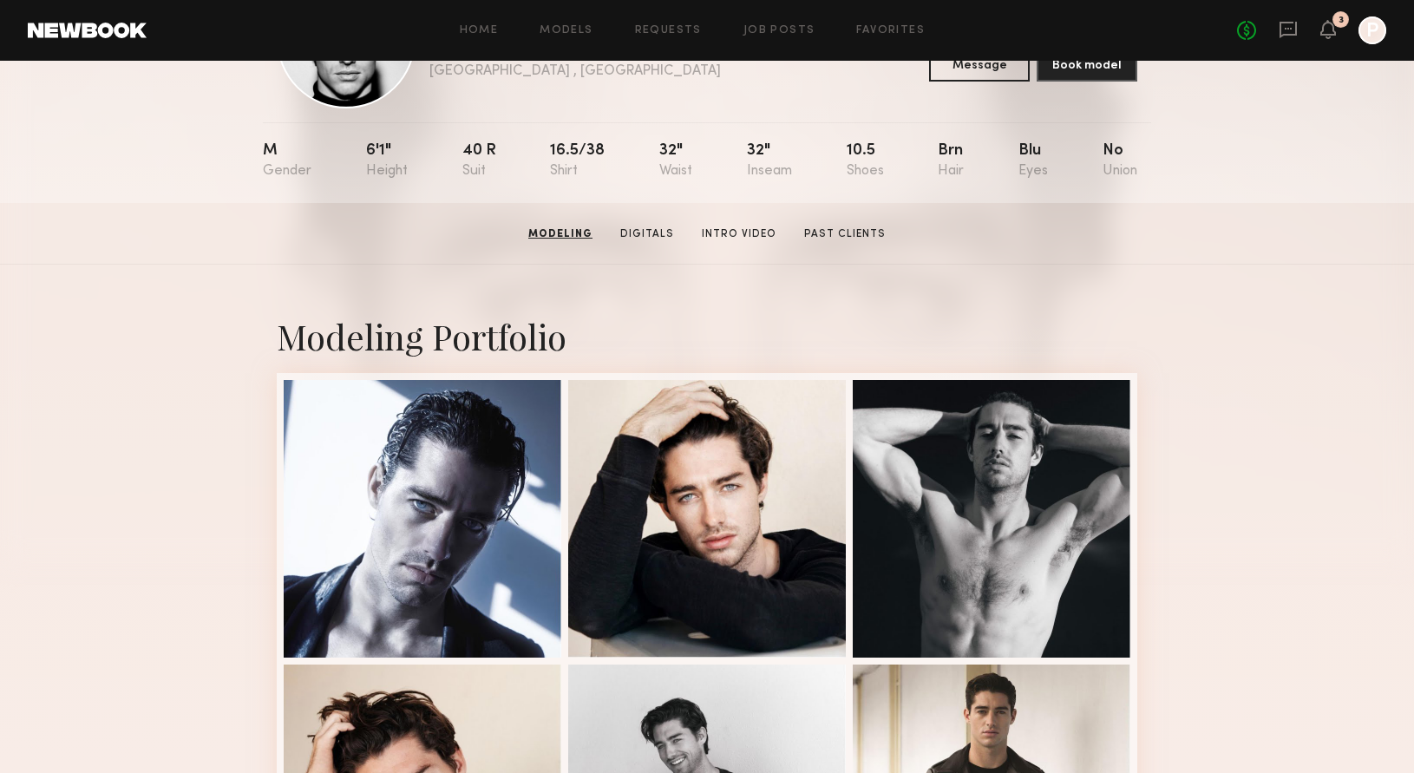
scroll to position [118, 0]
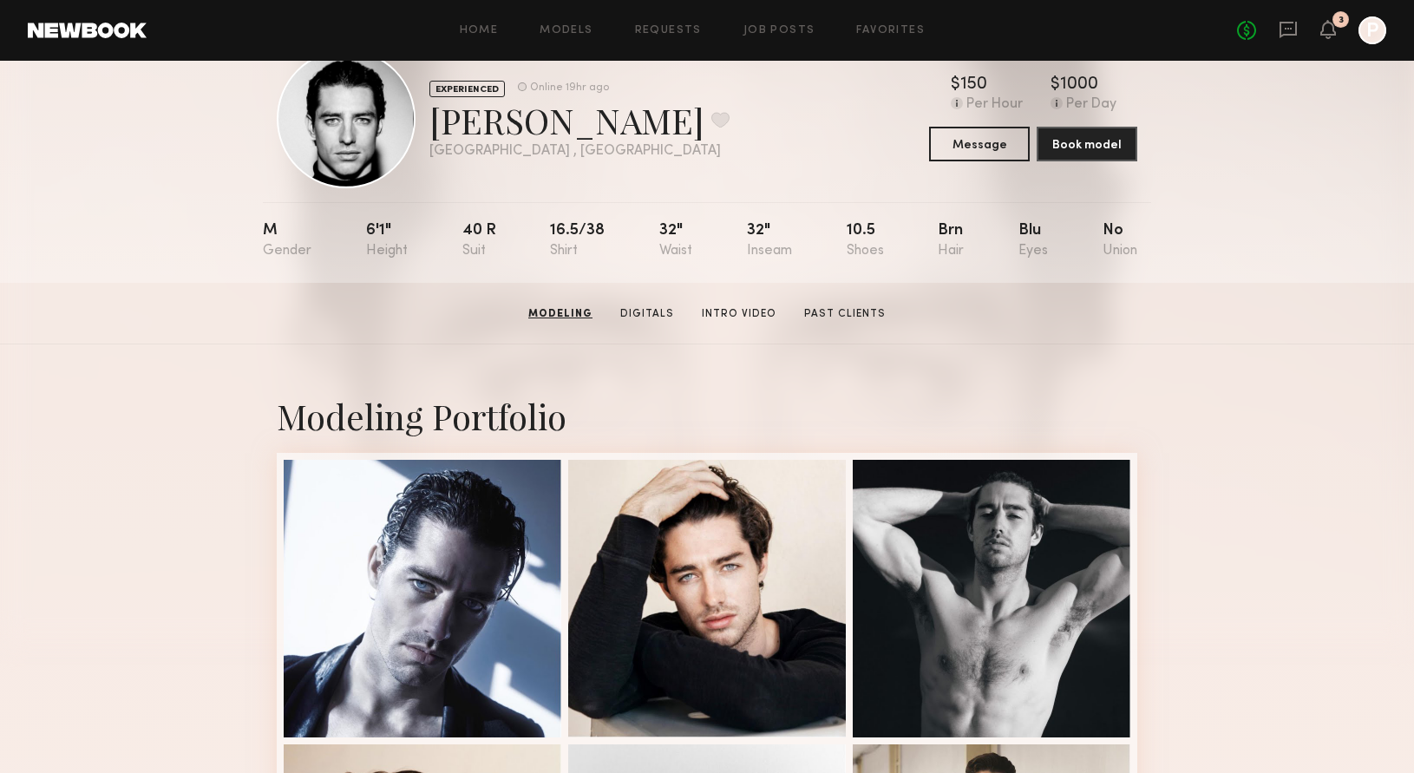
scroll to position [52, 0]
